Goal: Information Seeking & Learning: Understand process/instructions

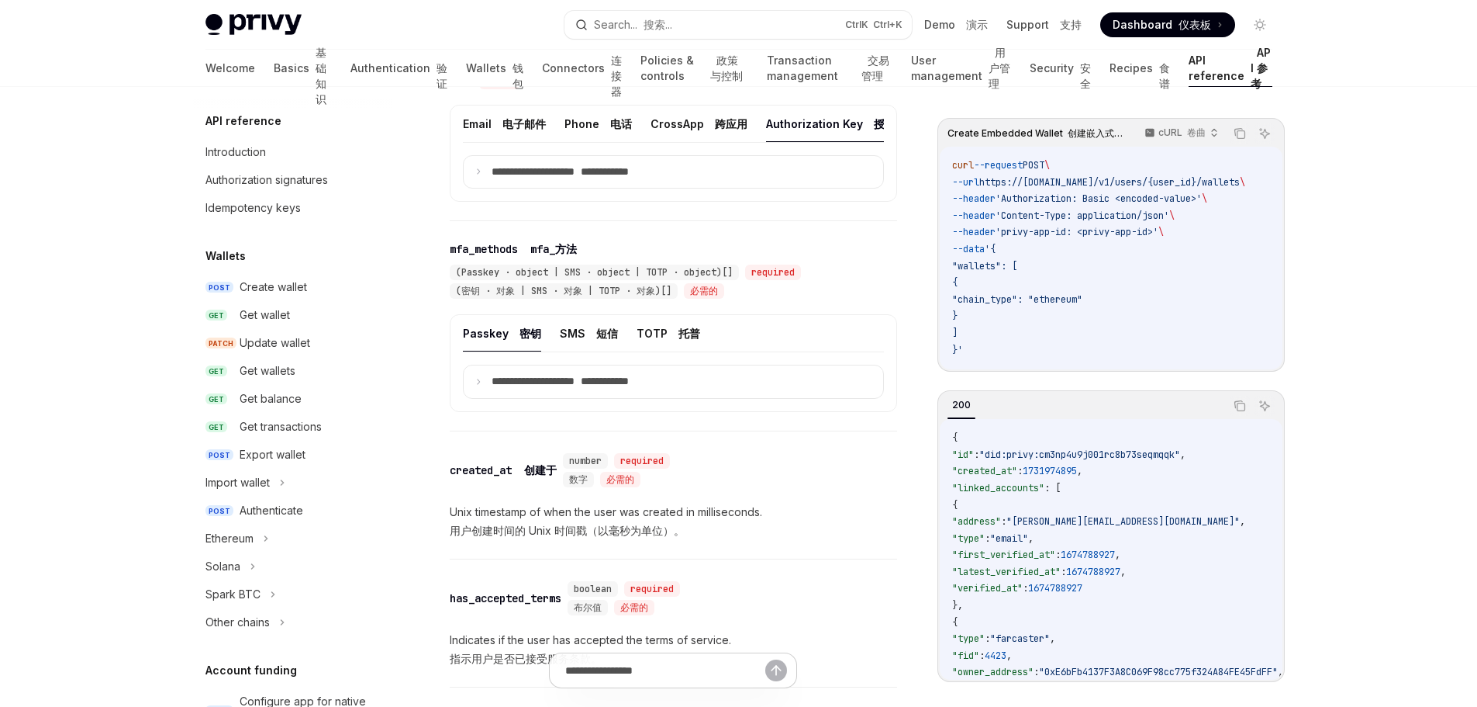
scroll to position [920, 0]
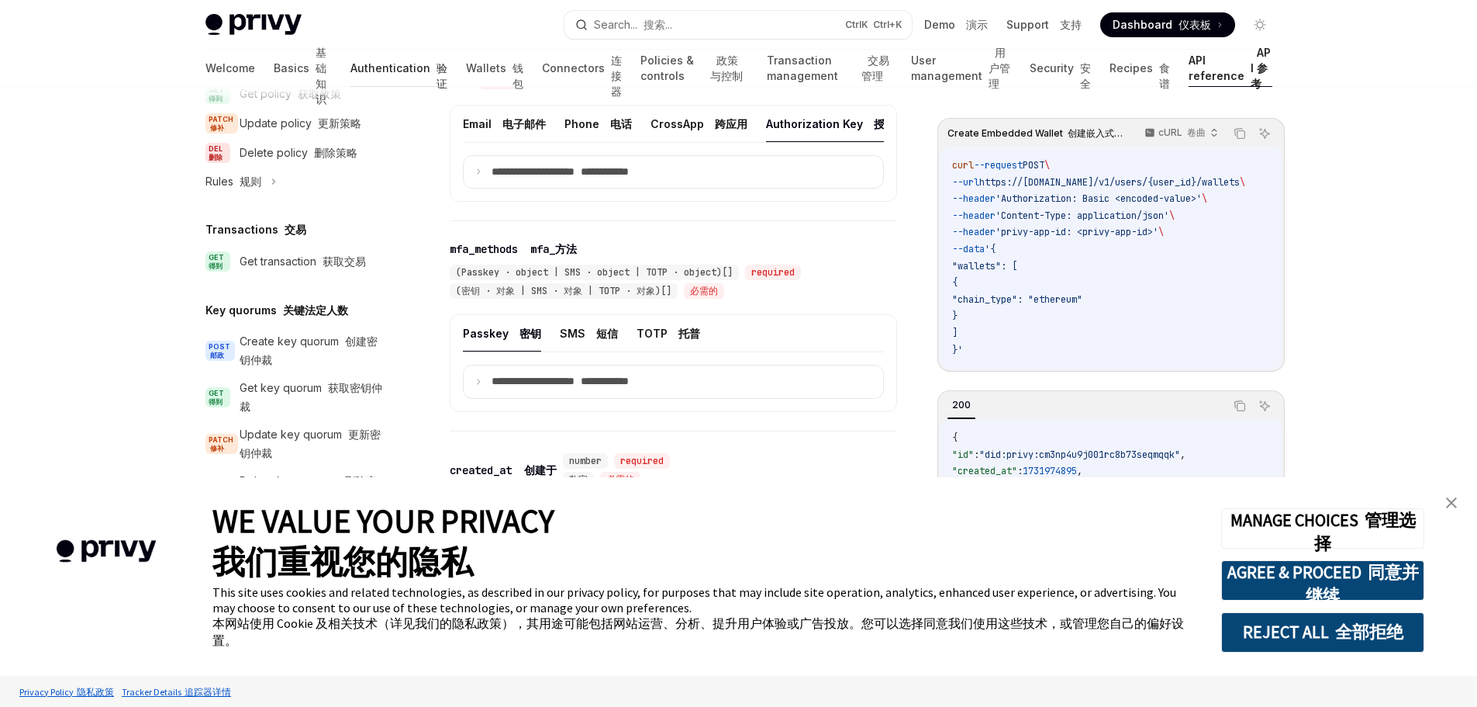
click at [368, 73] on link "Authentication 验证" at bounding box center [399, 68] width 97 height 37
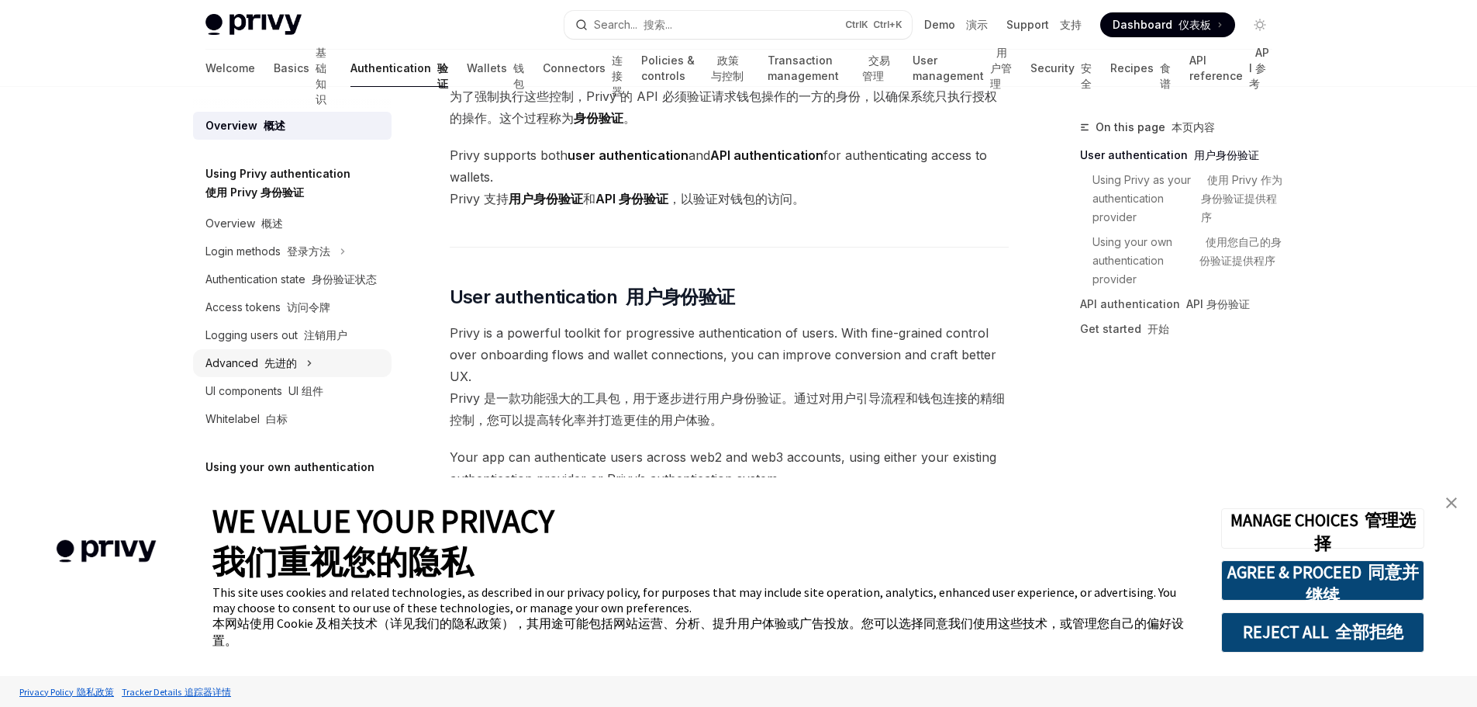
scroll to position [388, 0]
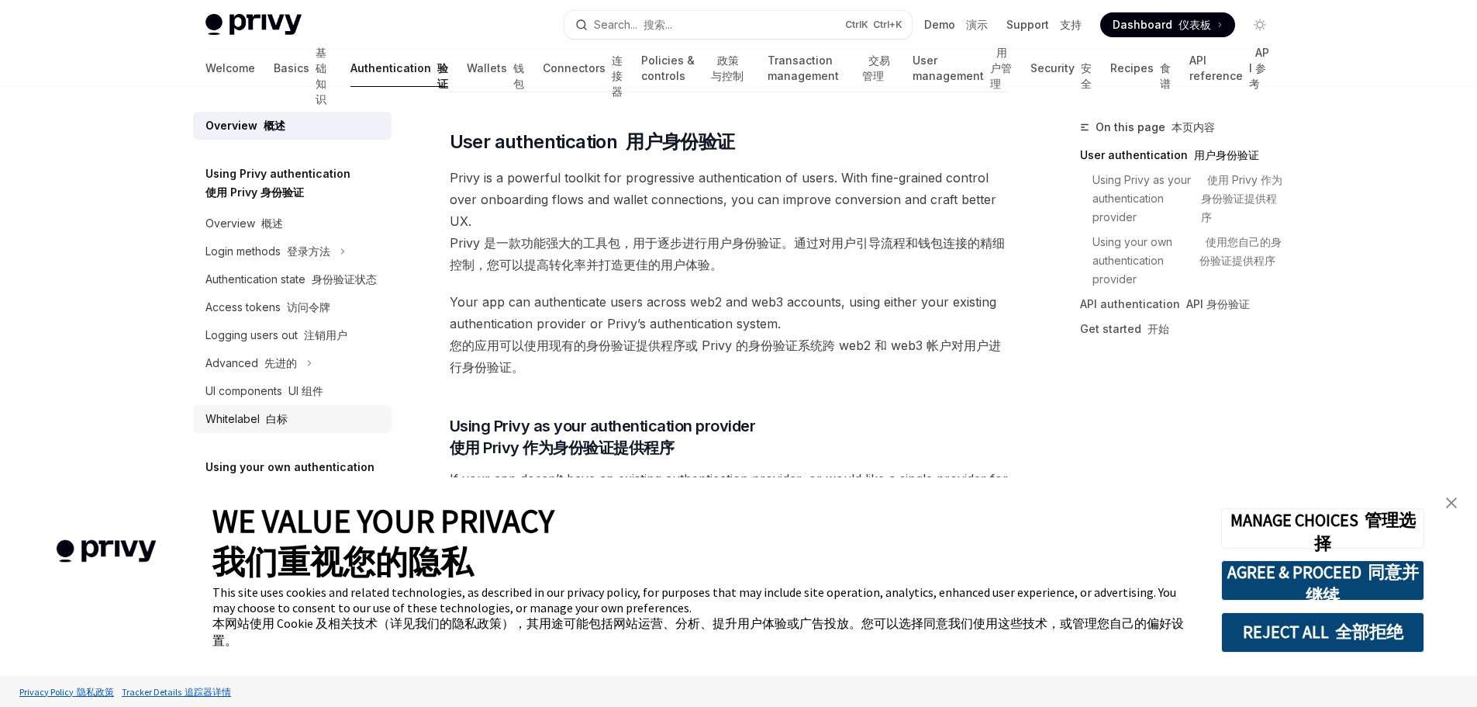
click at [261, 423] on font at bounding box center [263, 418] width 6 height 13
click at [310, 366] on icon at bounding box center [309, 363] width 6 height 19
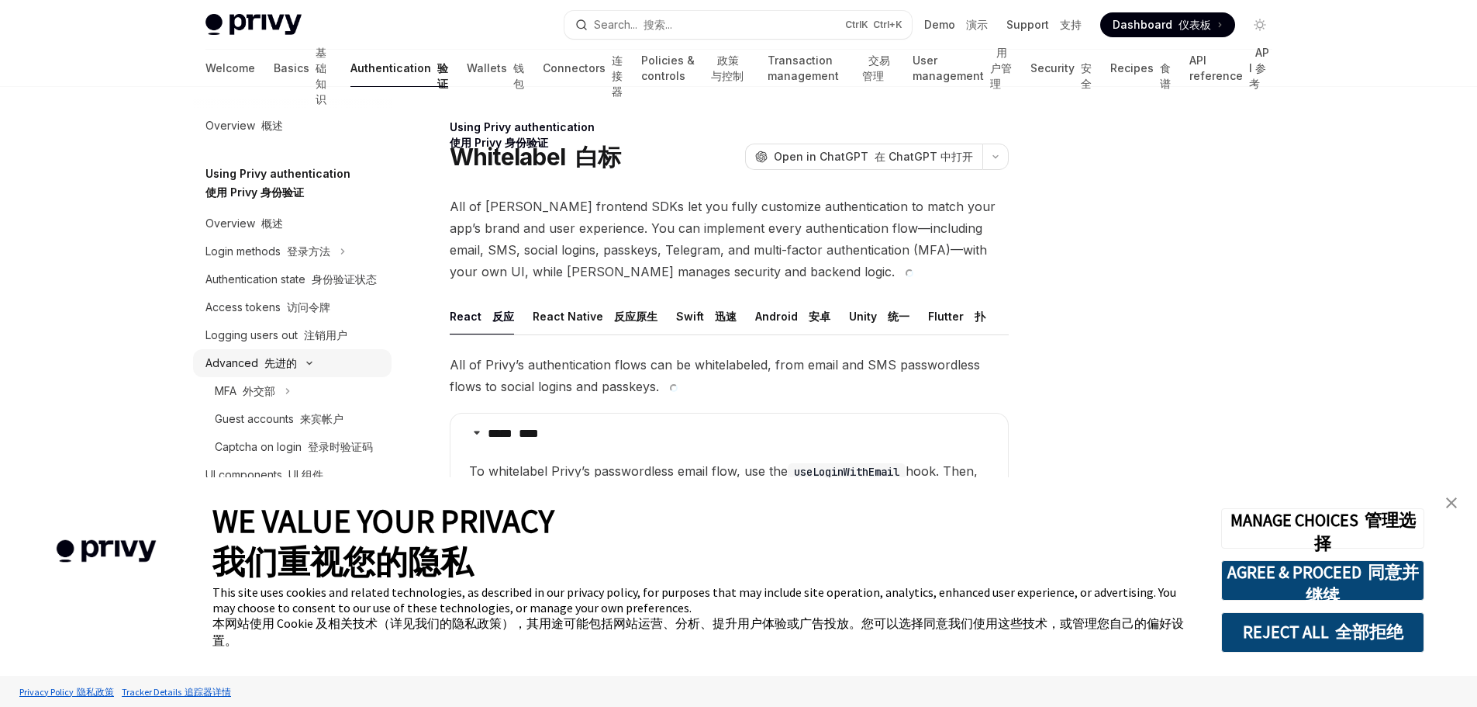
click at [310, 366] on div "Advanced 先进的" at bounding box center [292, 363] width 199 height 28
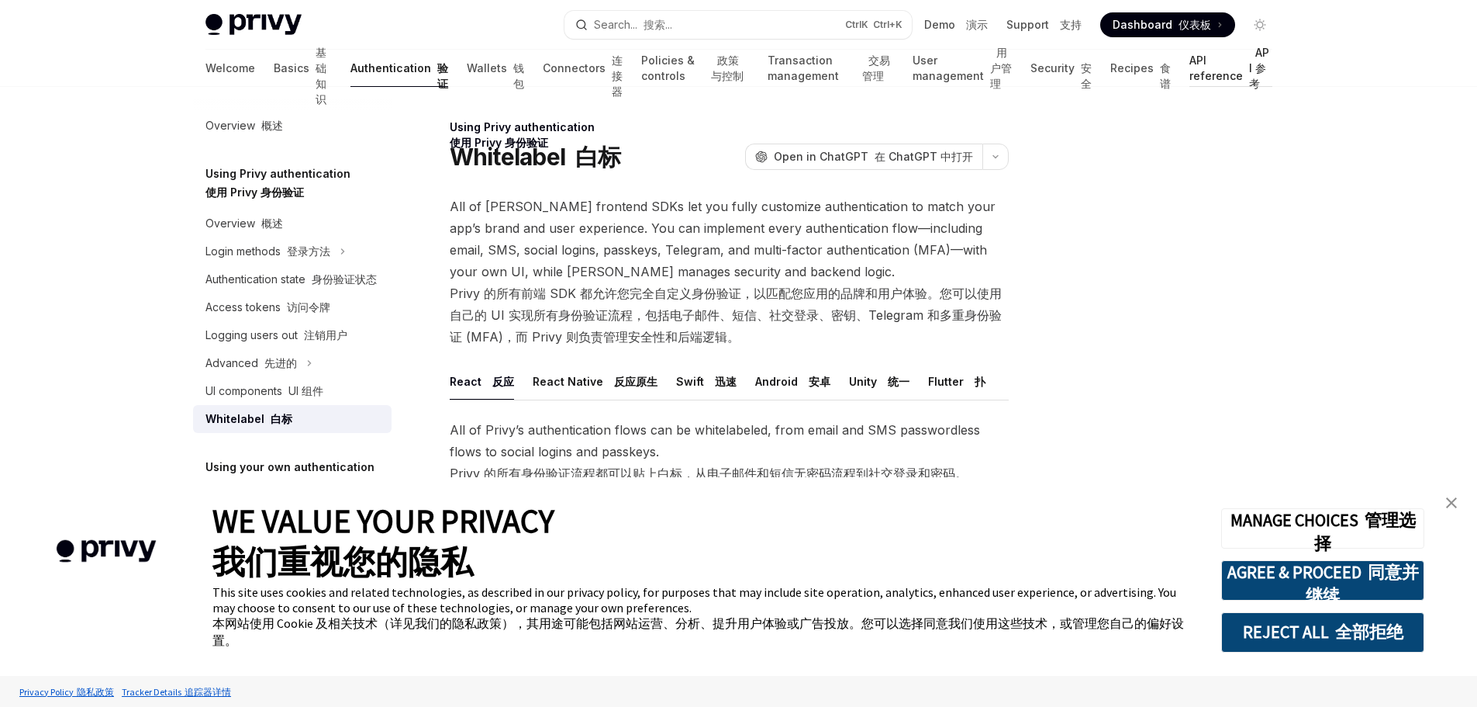
click at [1205, 66] on link "API reference API 参考" at bounding box center [1231, 68] width 82 height 37
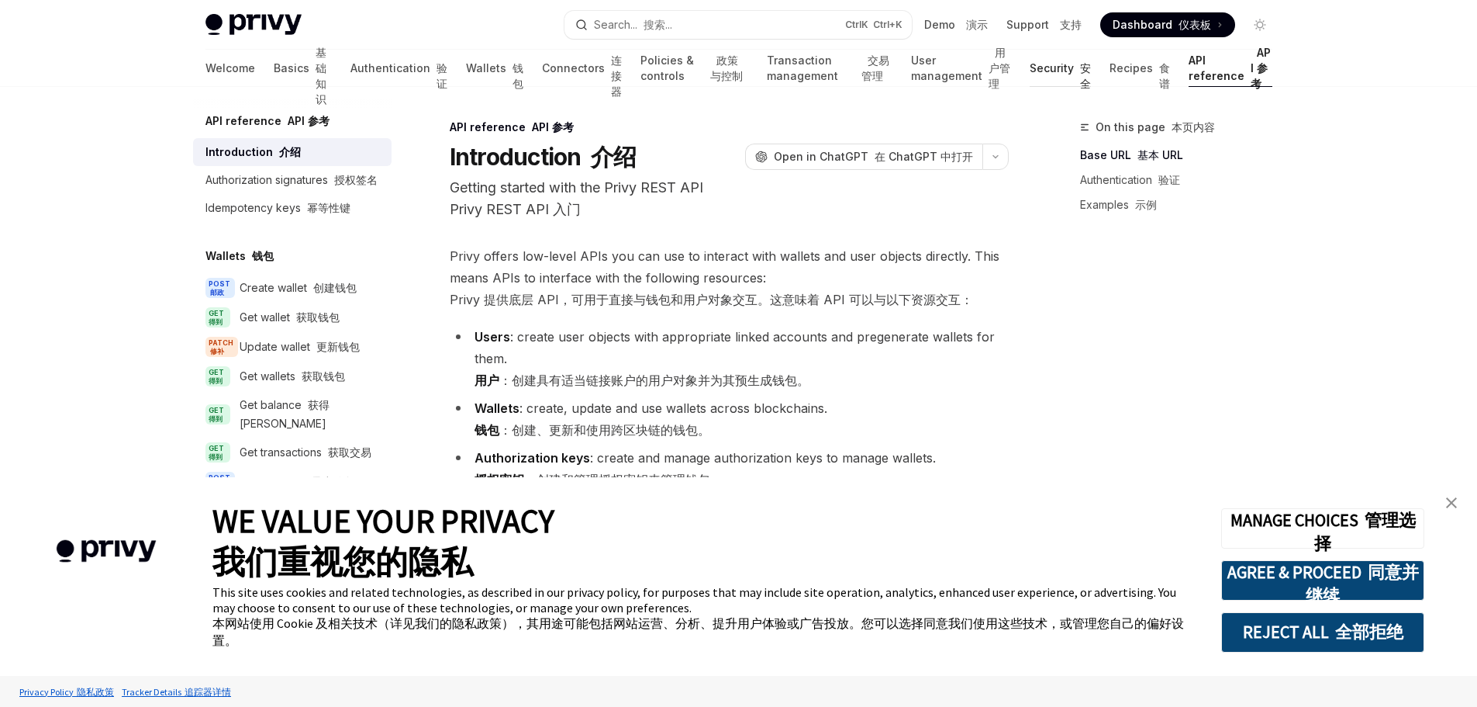
click at [1062, 71] on link "Security 安全" at bounding box center [1060, 68] width 61 height 37
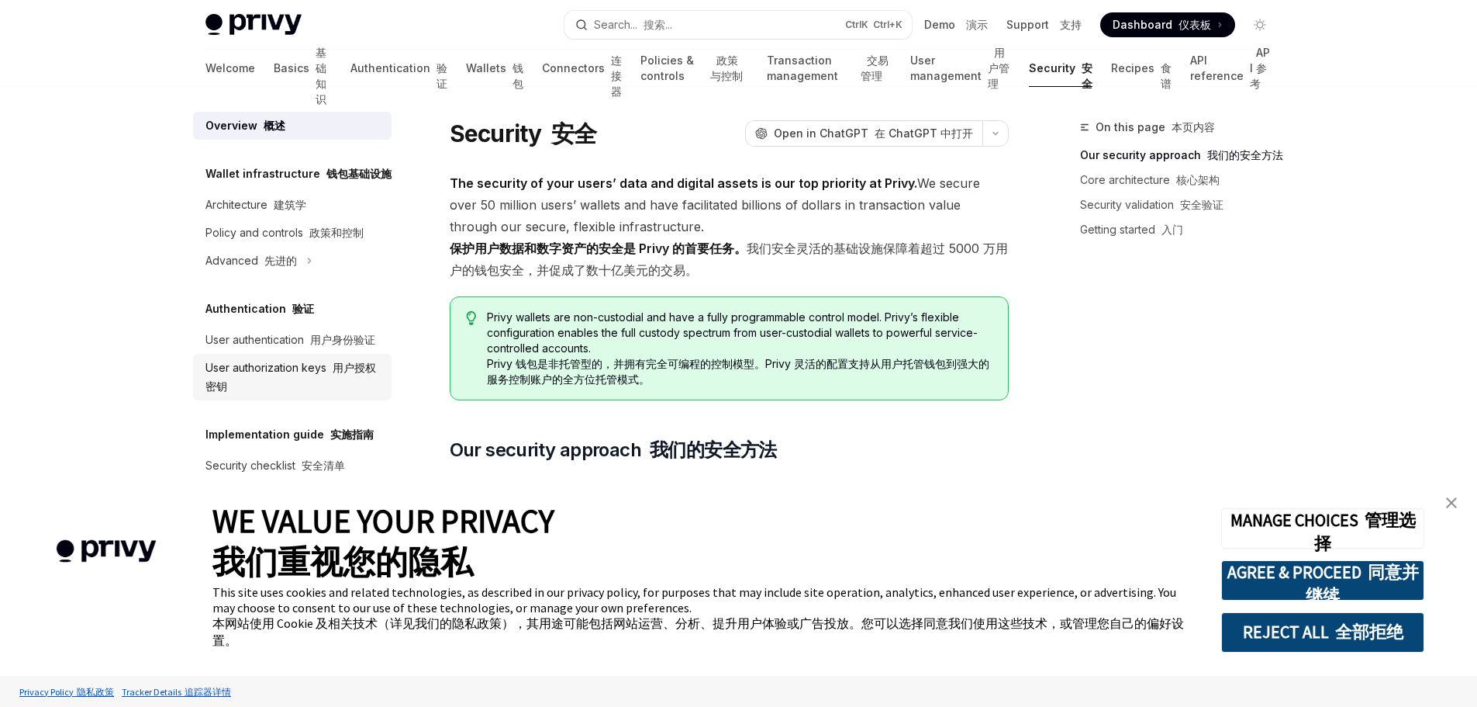
scroll to position [78, 0]
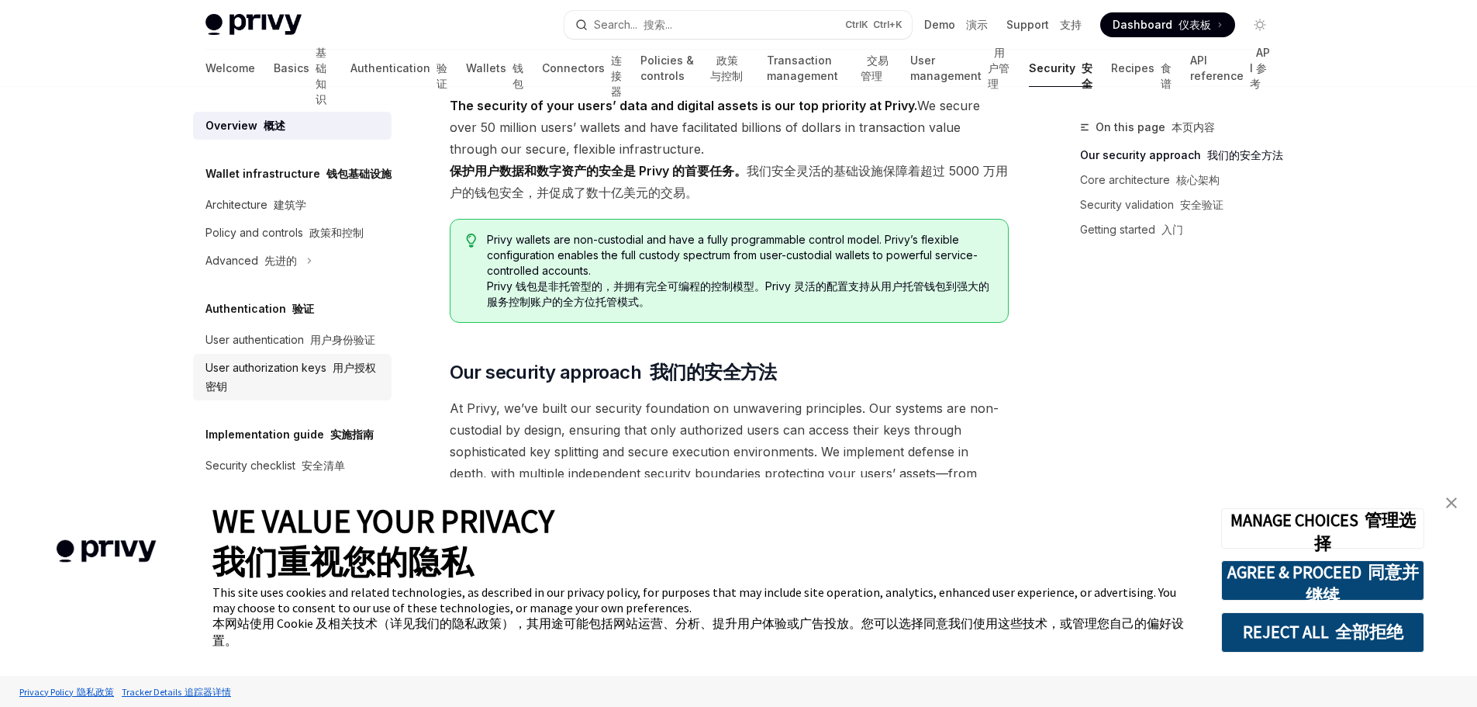
click at [361, 390] on div "User authorization keys 用户授权密钥" at bounding box center [294, 376] width 177 height 37
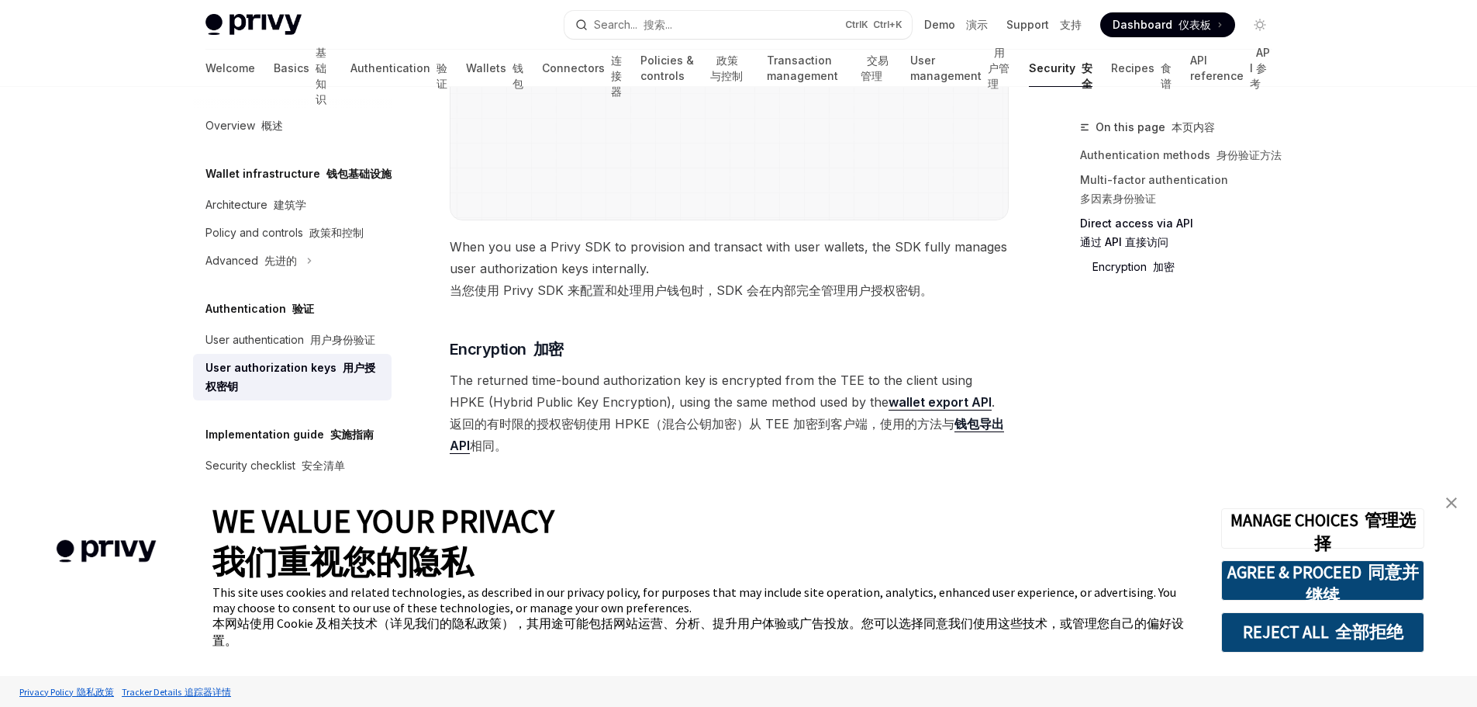
scroll to position [1953, 0]
click at [334, 347] on div "User authentication 用户身份验证" at bounding box center [291, 339] width 170 height 19
type textarea "*"
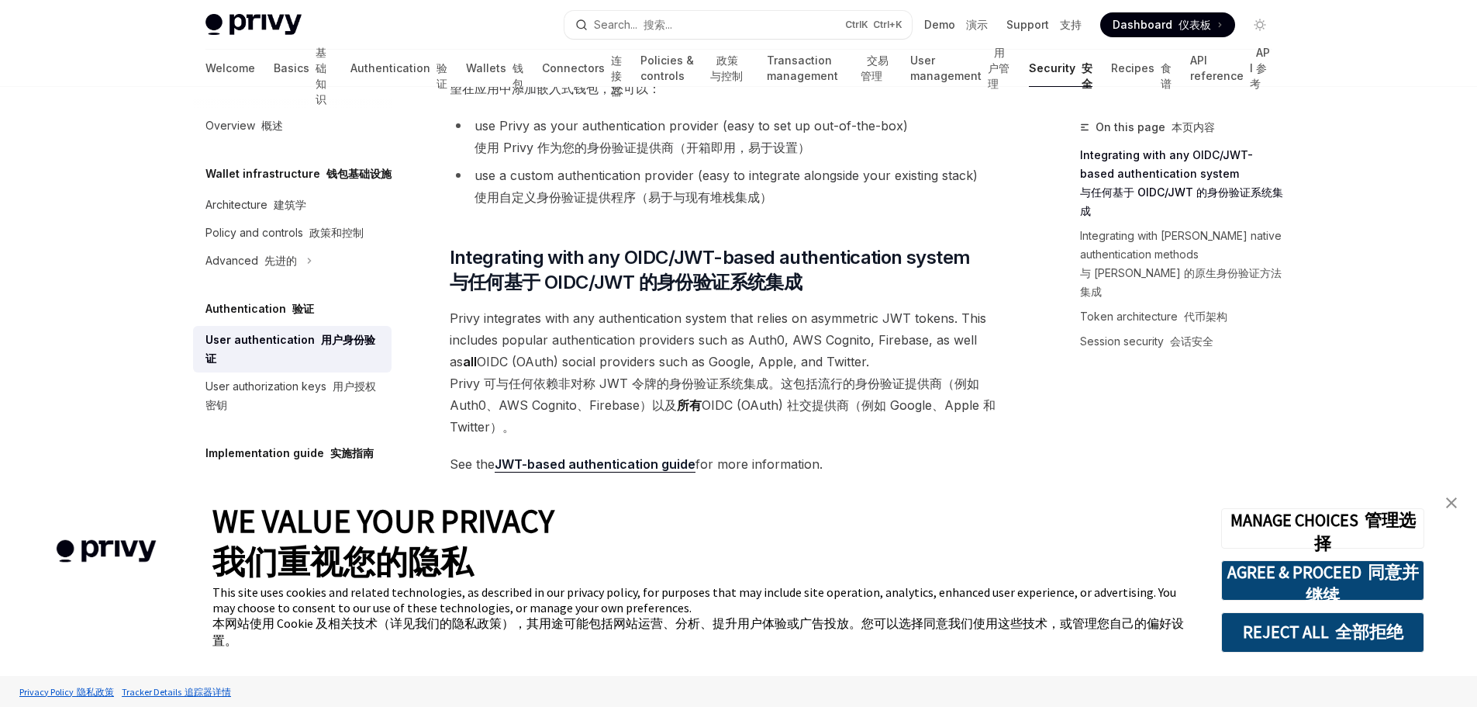
scroll to position [465, 0]
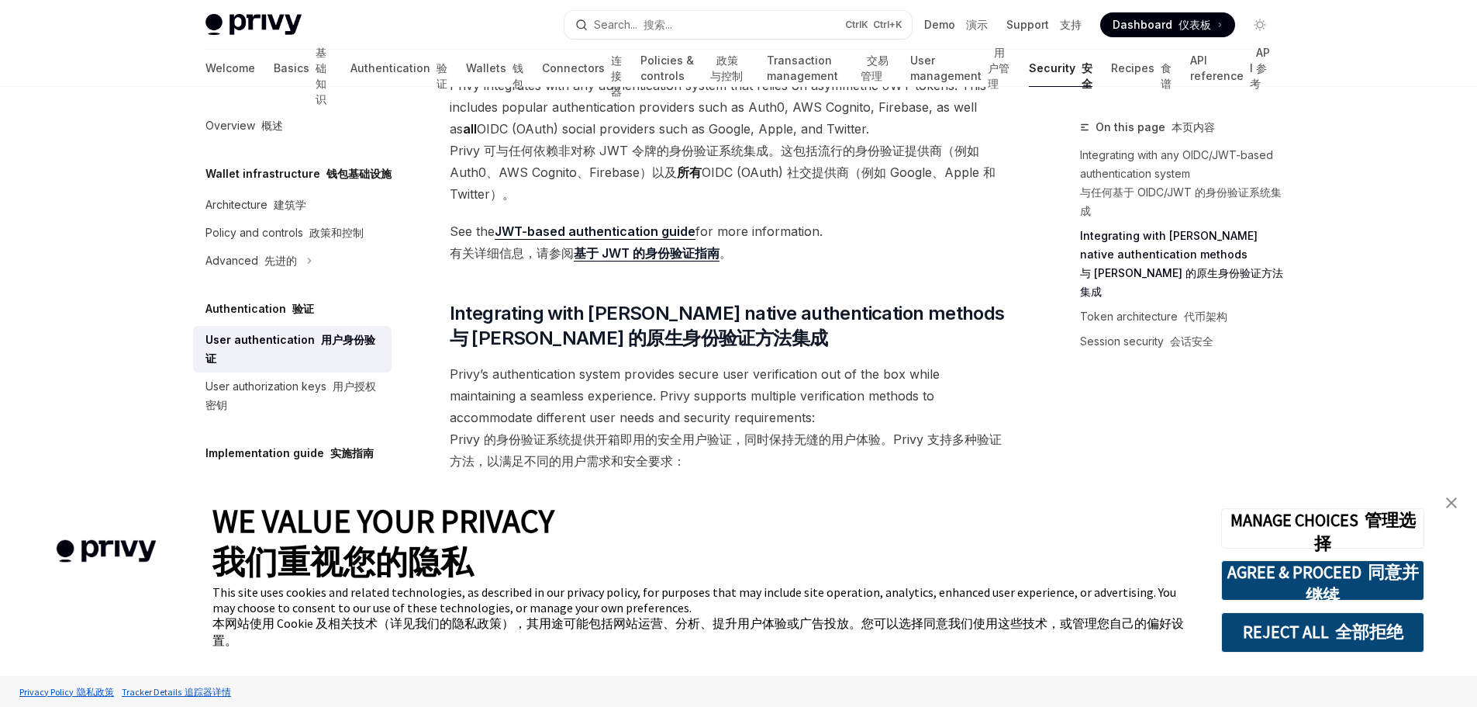
click at [673, 249] on link "基于 JWT 的身份验证指南" at bounding box center [647, 253] width 146 height 16
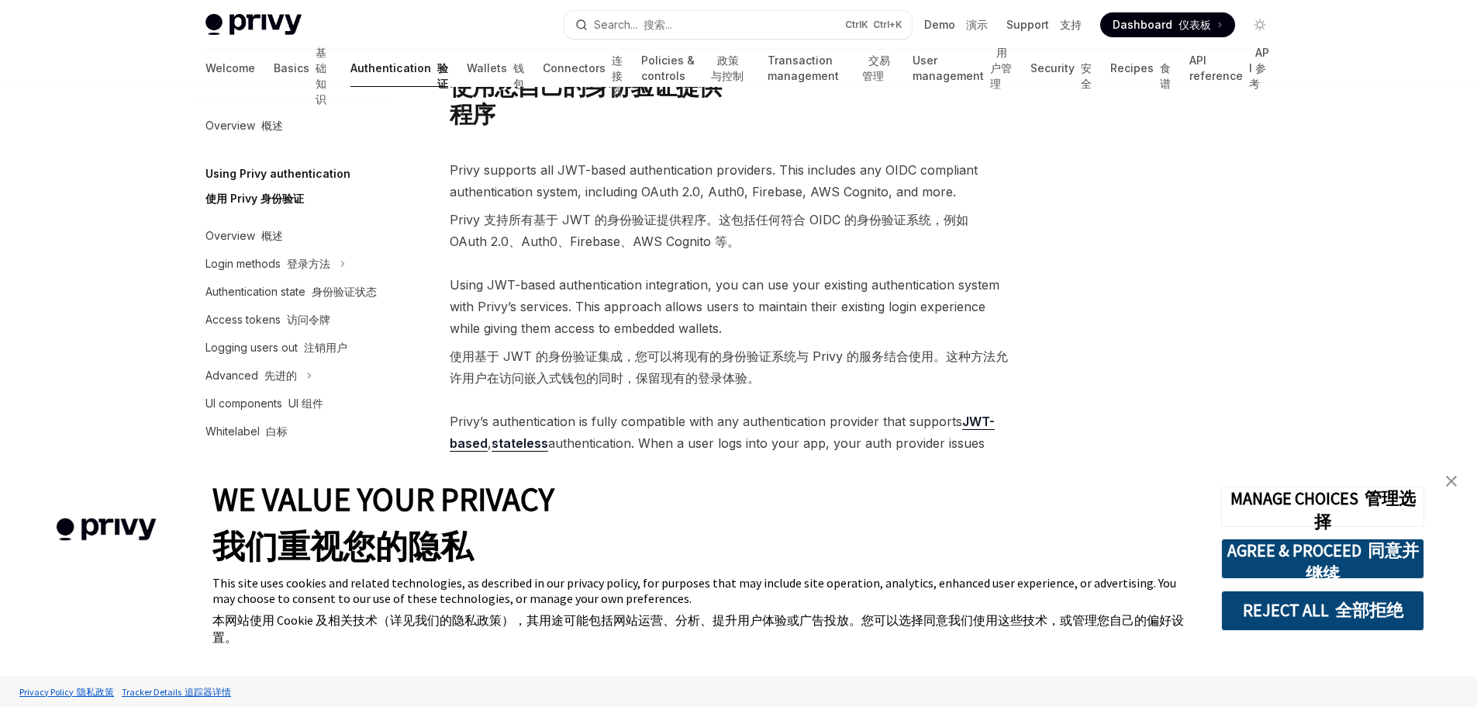
scroll to position [288, 0]
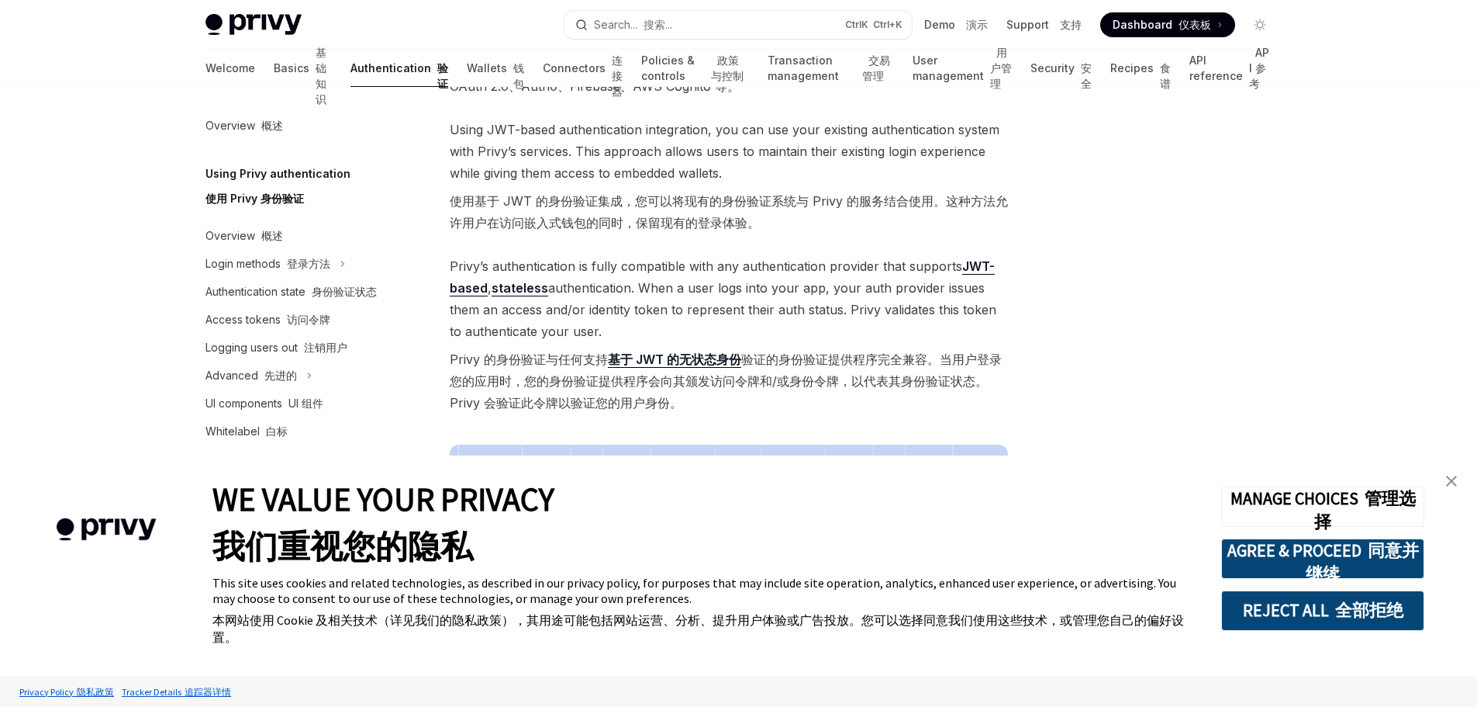
click at [707, 364] on link "无状态身份" at bounding box center [710, 359] width 62 height 16
type textarea "*"
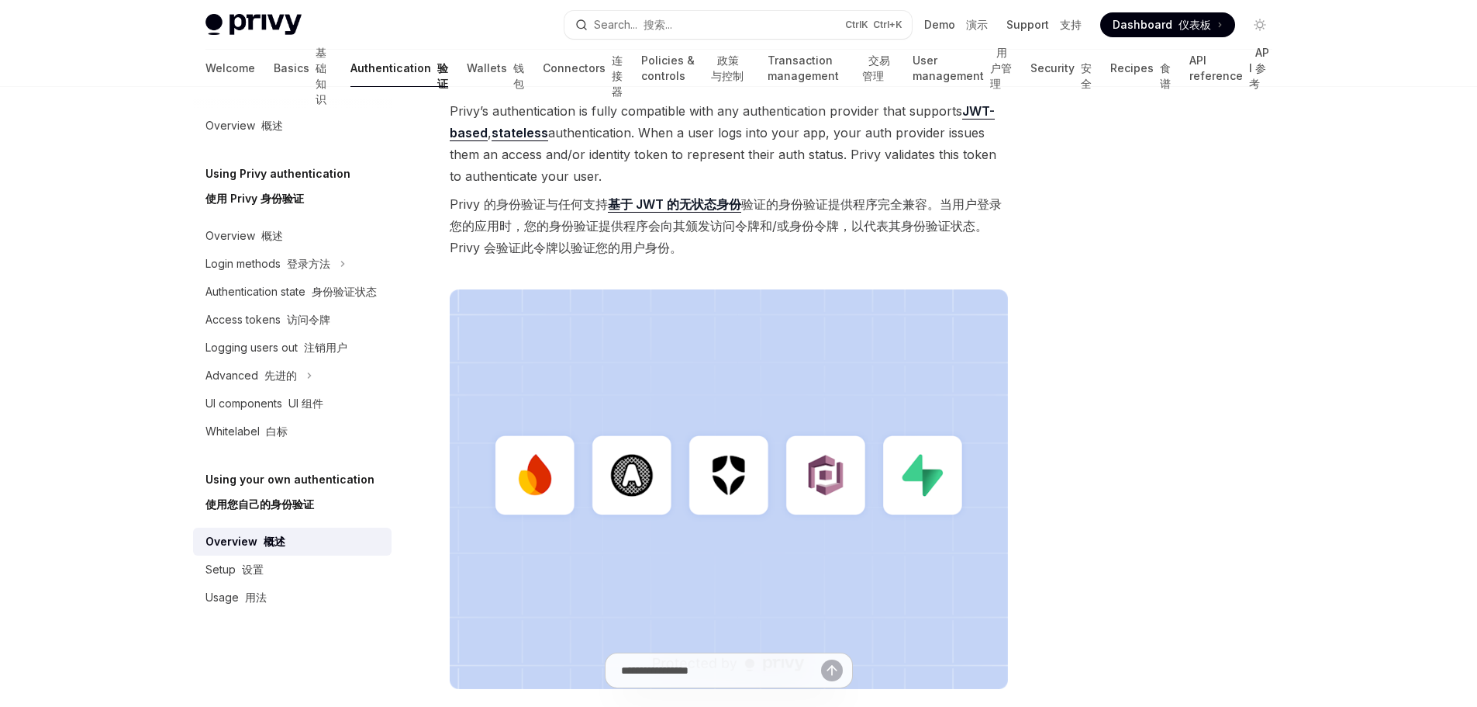
scroll to position [210, 0]
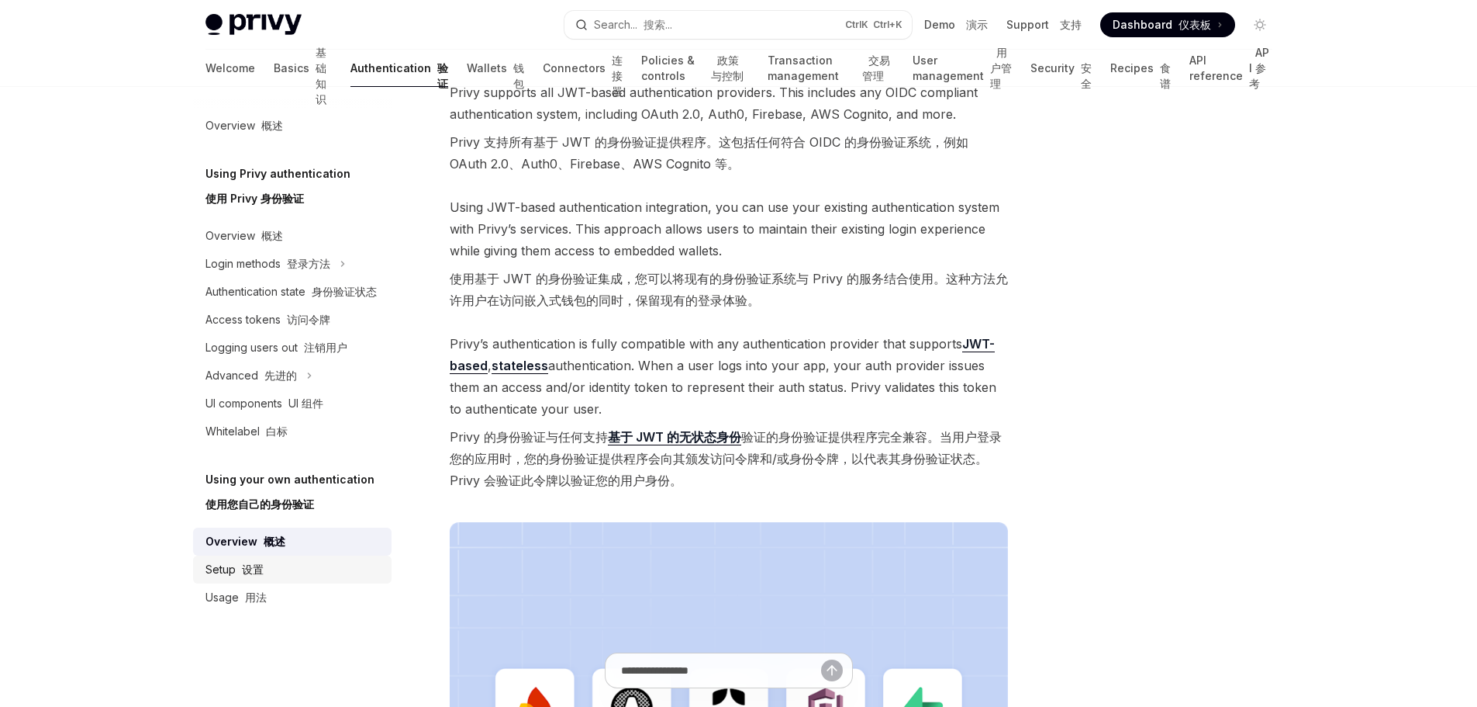
click at [299, 561] on div "Setup 设置" at bounding box center [294, 569] width 177 height 19
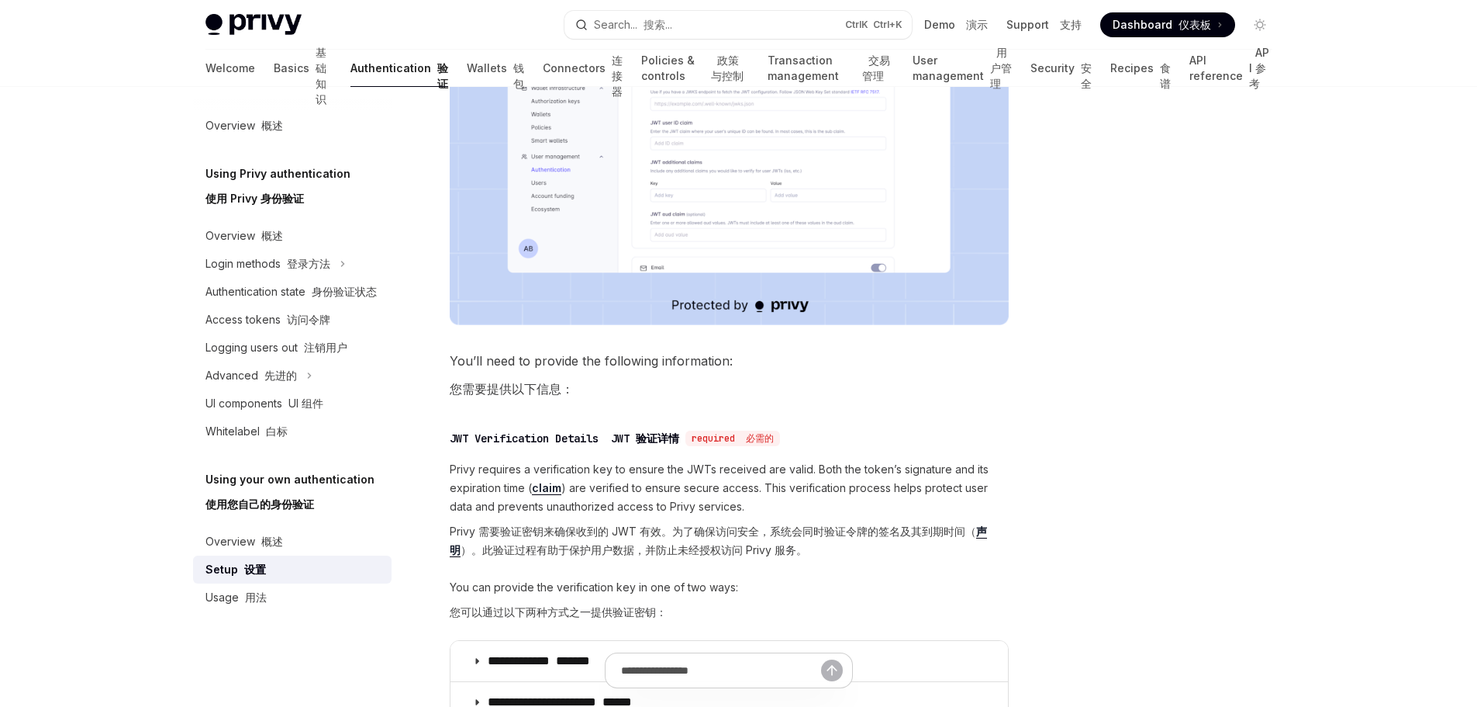
scroll to position [853, 0]
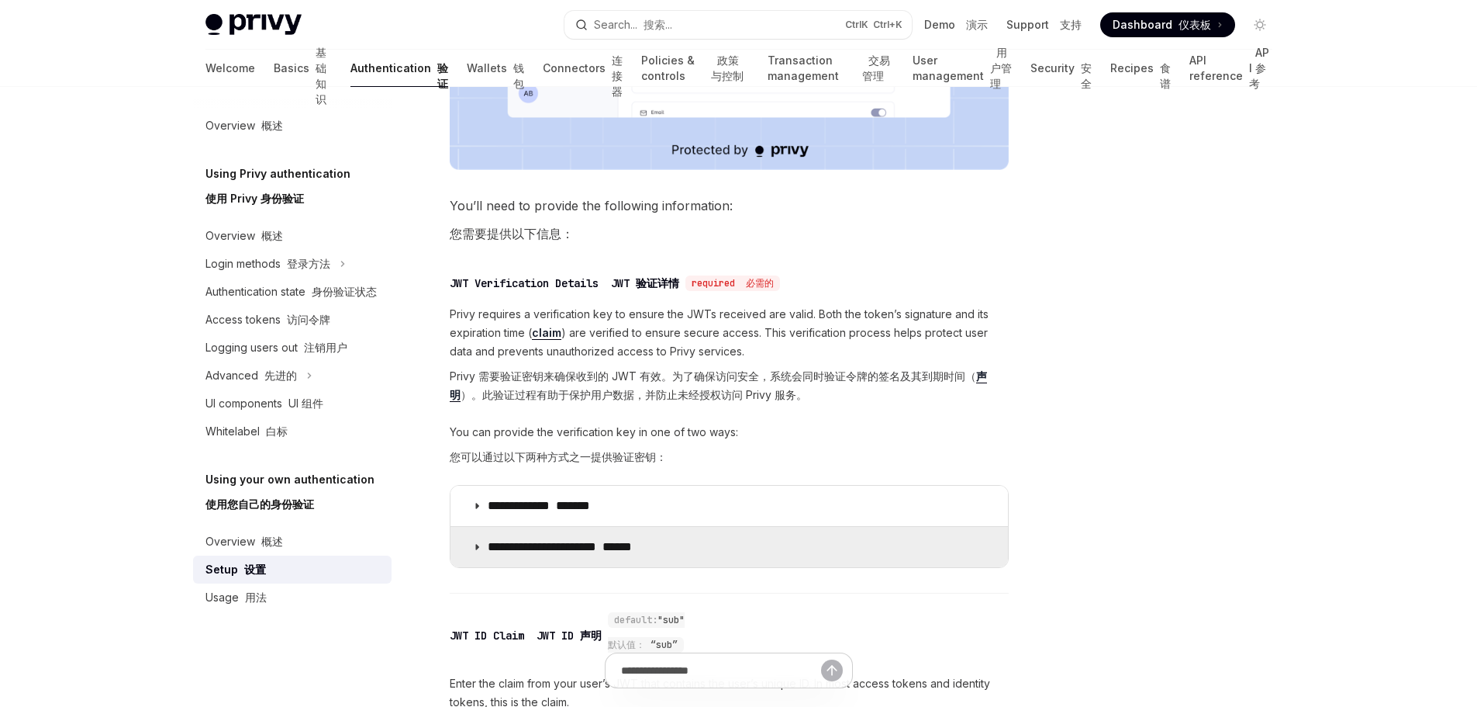
click at [713, 541] on summary "**********" at bounding box center [730, 547] width 558 height 40
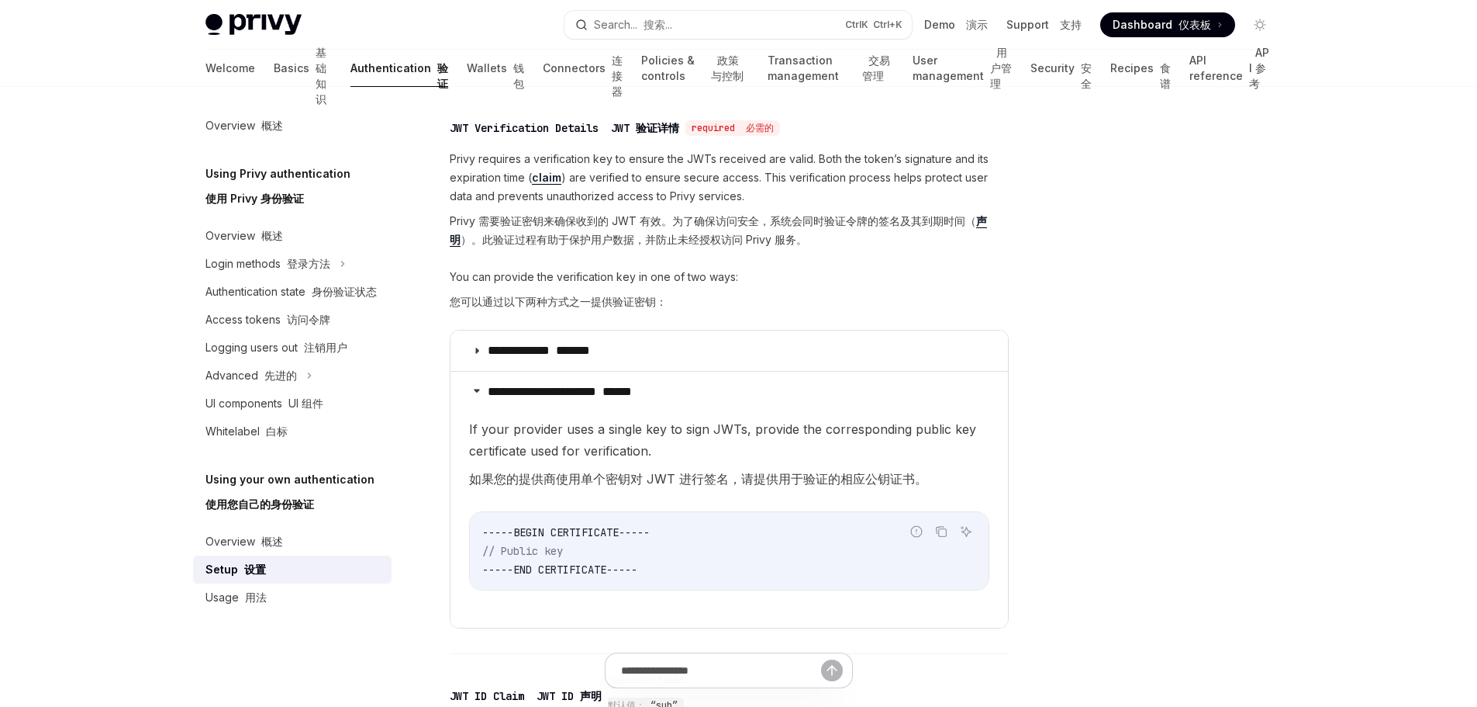
scroll to position [1241, 0]
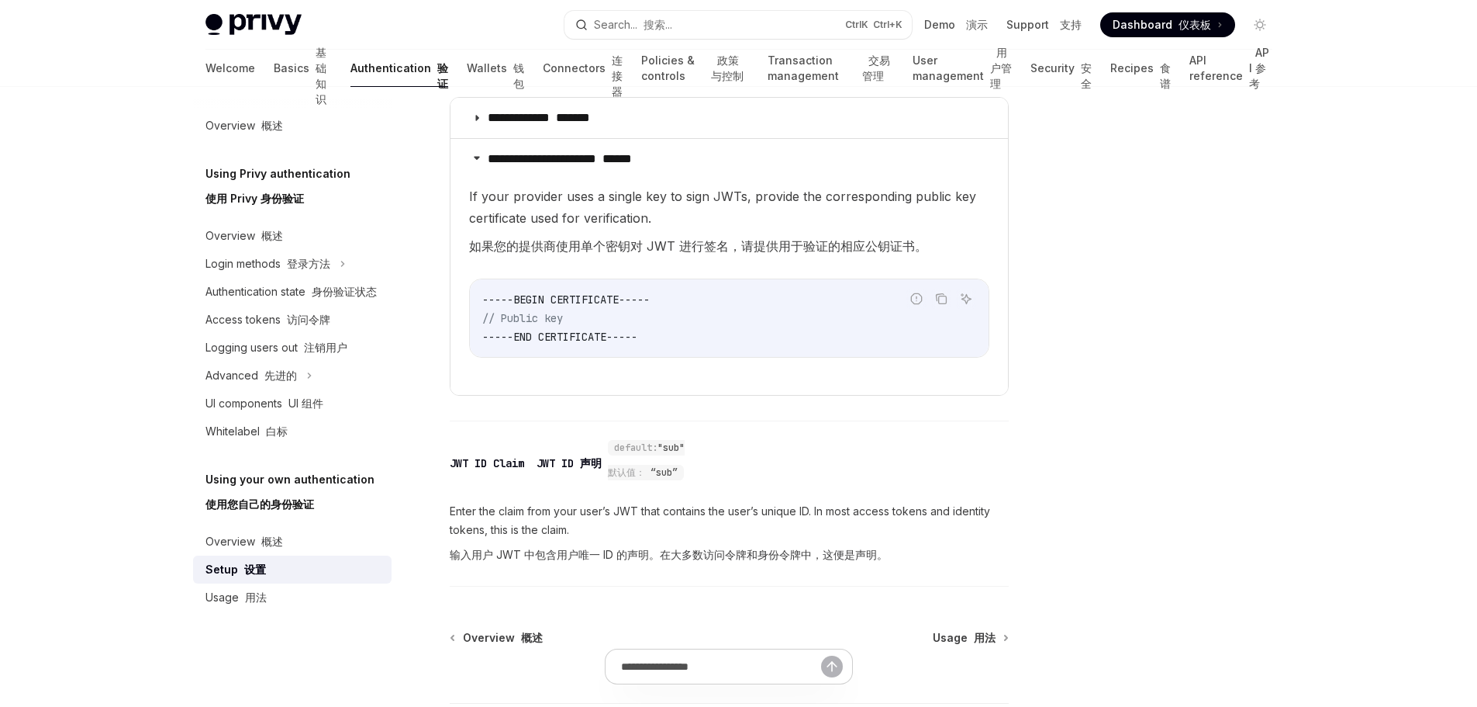
click at [955, 649] on div at bounding box center [729, 673] width 559 height 57
click at [997, 645] on link "Usage 用法" at bounding box center [970, 638] width 74 height 16
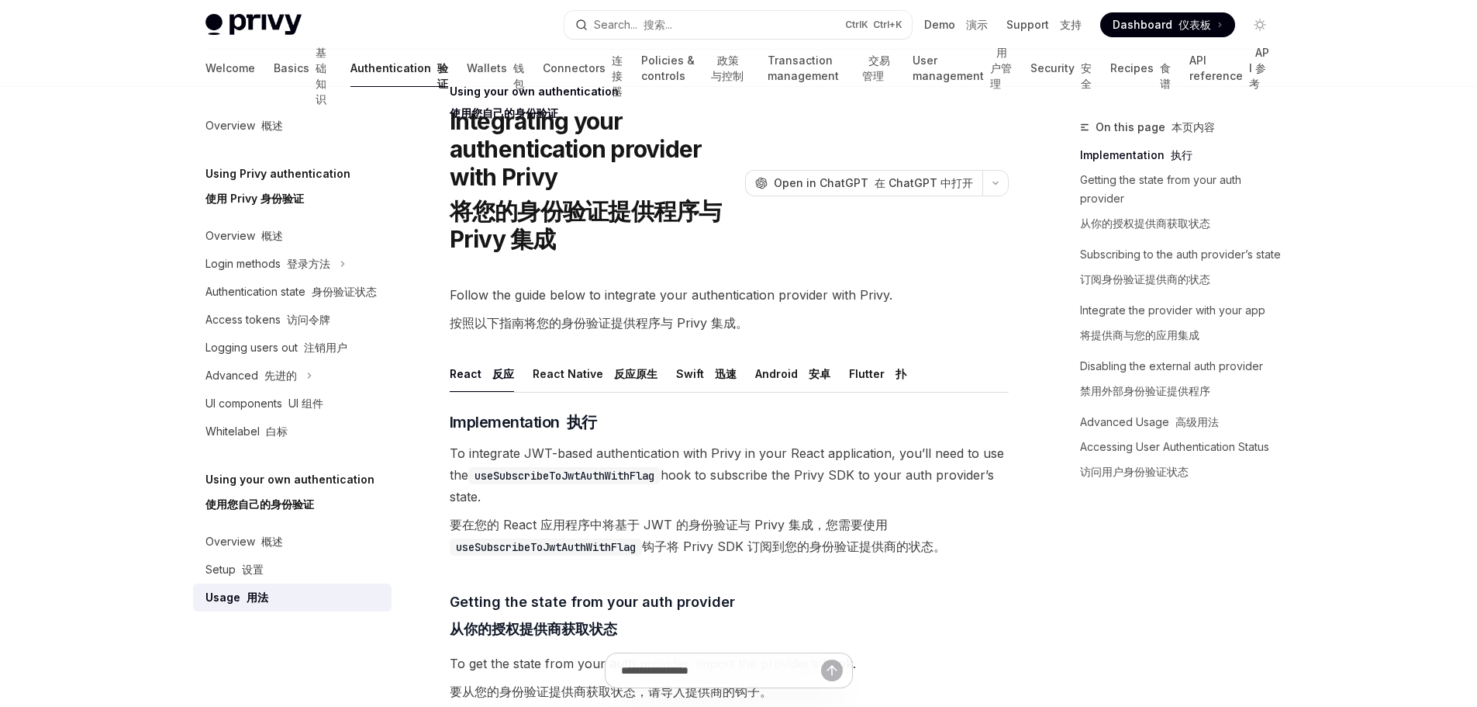
scroll to position [113, 0]
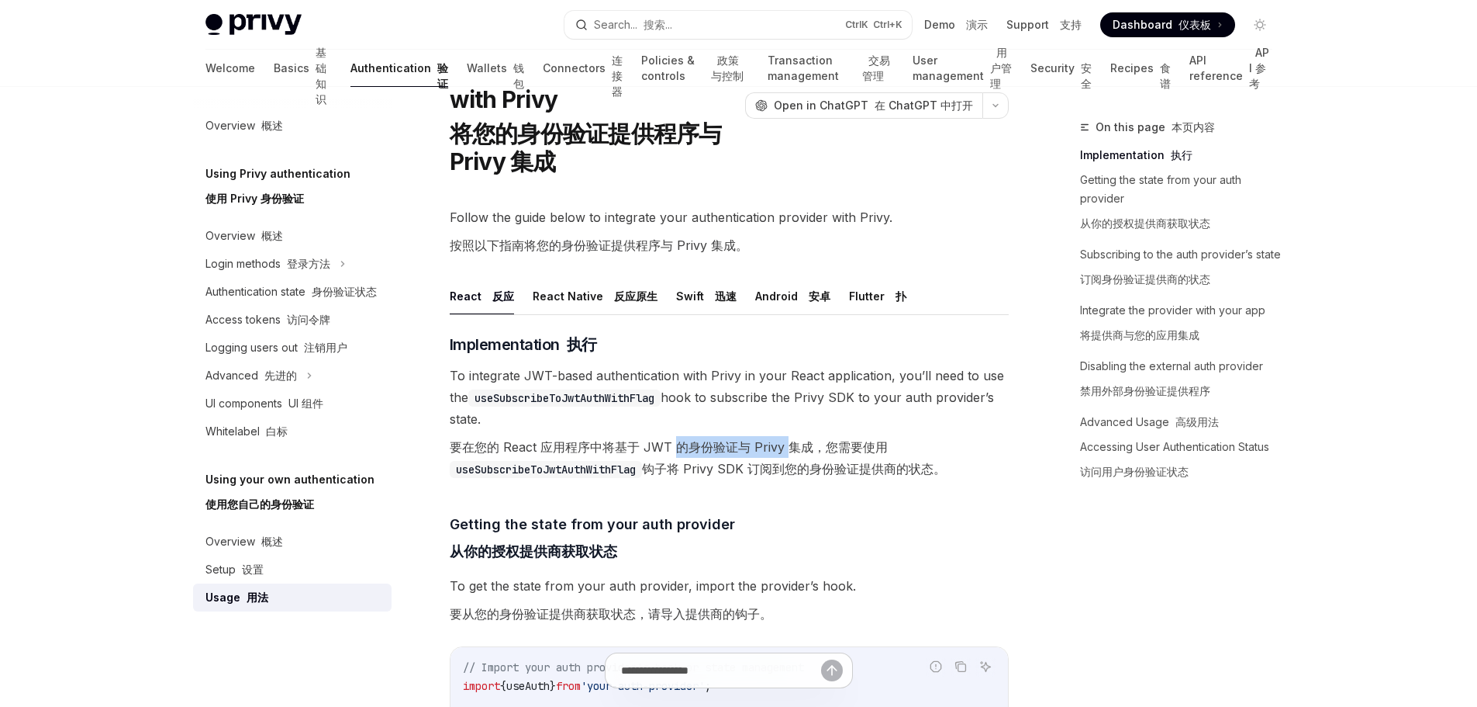
drag, startPoint x: 675, startPoint y: 447, endPoint x: 789, endPoint y: 445, distance: 114.8
click at [789, 445] on font "要在您的 React 应用程序中将基于 JWT 的身份验证与 Privy 集成，您需要使用 useSubscribeToJwtAuthWithFlag 钩子将…" at bounding box center [698, 457] width 496 height 37
click at [882, 465] on font "要在您的 React 应用程序中将基于 JWT 的身份验证与 Privy 集成，您需要使用 useSubscribeToJwtAuthWithFlag 钩子将…" at bounding box center [698, 457] width 496 height 37
click at [1259, 66] on font "API 参考" at bounding box center [1260, 68] width 22 height 47
type textarea "*"
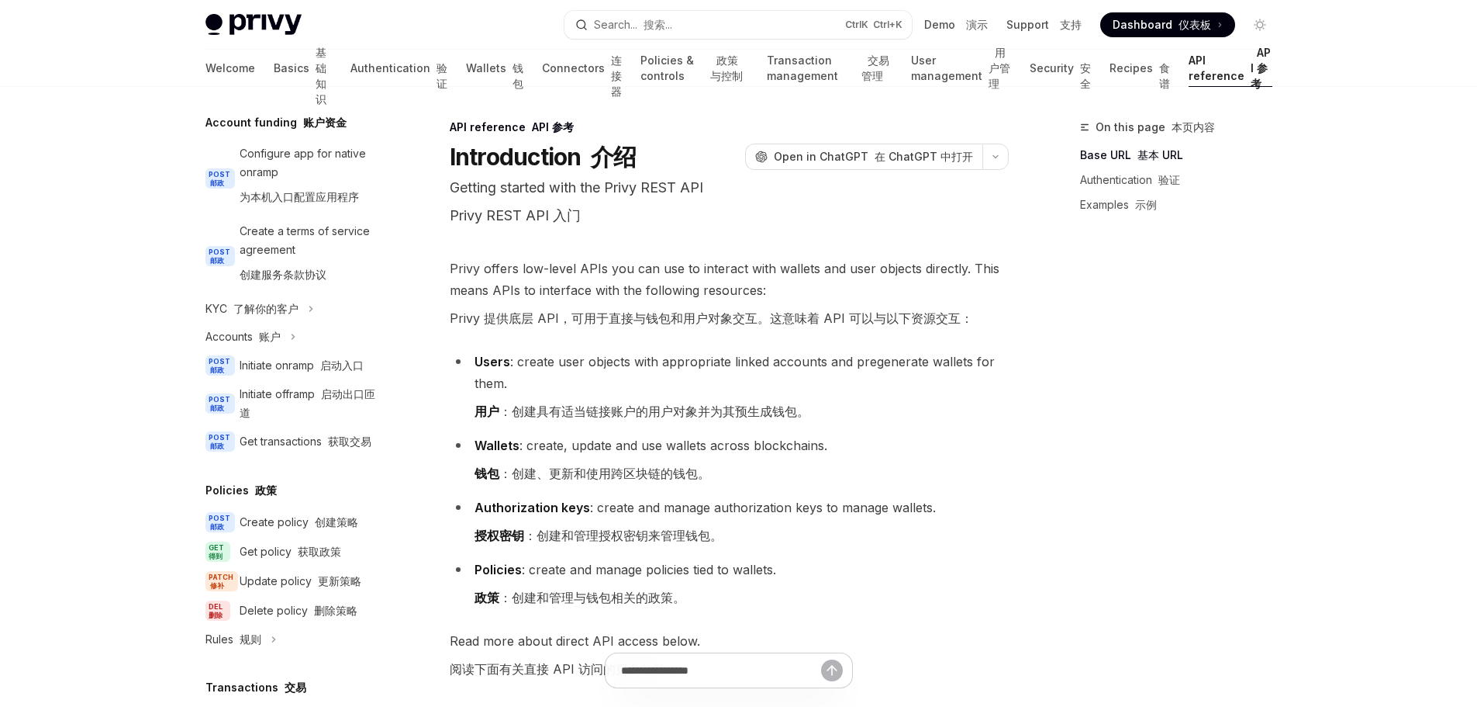
scroll to position [499, 0]
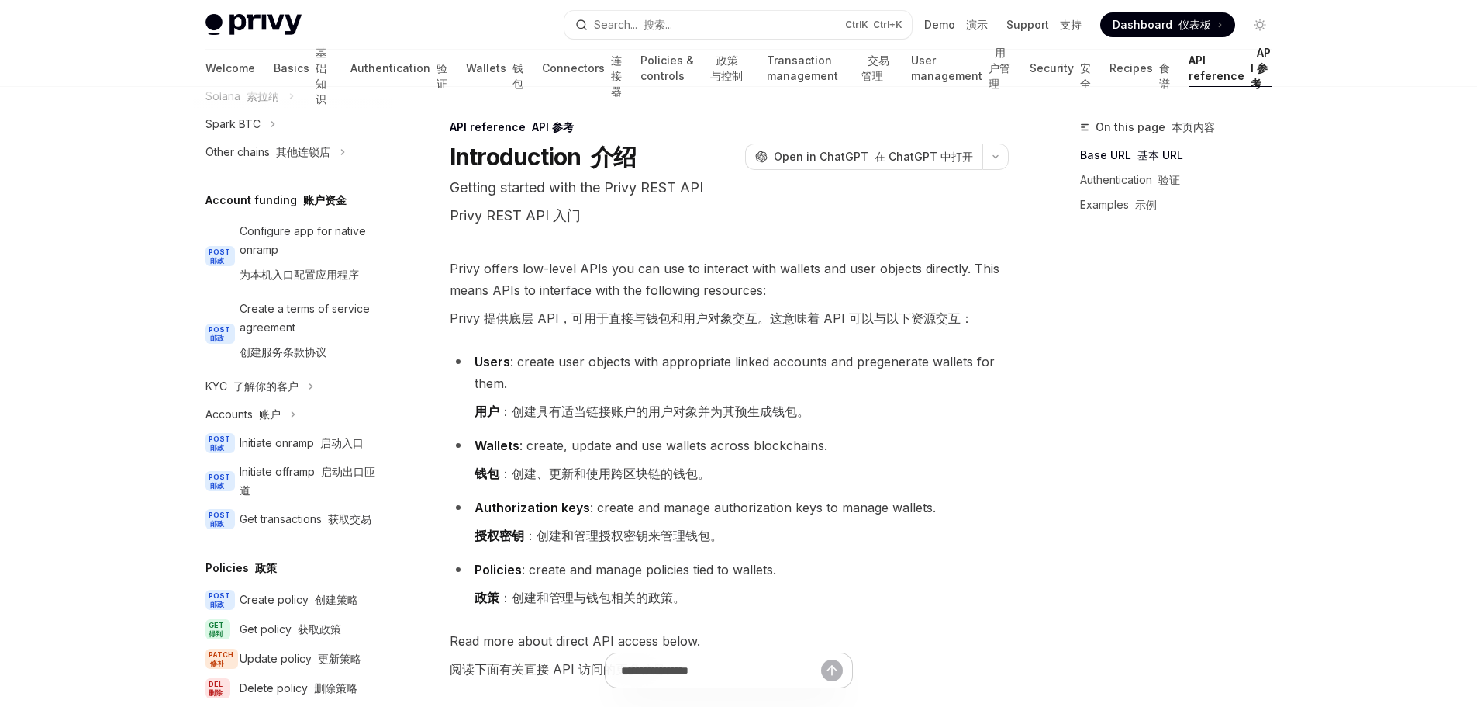
click at [773, 482] on li "Wallets : create, update and use wallets across blockchains. 钱包 ：创建、更新和使用跨区块链的钱…" at bounding box center [729, 462] width 559 height 56
